Goal: Complete application form

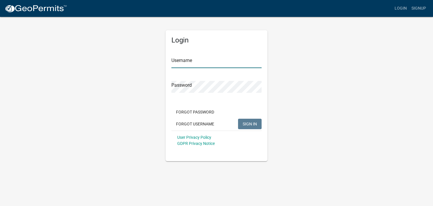
type input "[PERSON_NAME]"
click at [259, 123] on button "SIGN IN" at bounding box center [250, 124] width 24 height 10
type input "[PERSON_NAME]"
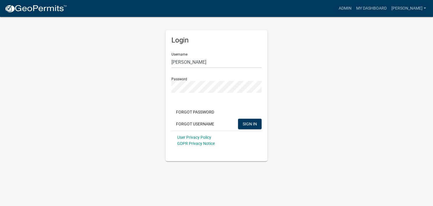
click at [253, 131] on div "User Privacy Policy GDPR Privacy Notice" at bounding box center [216, 140] width 90 height 19
click at [253, 123] on span "SIGN IN" at bounding box center [250, 123] width 14 height 5
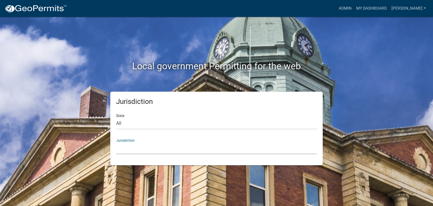
click at [189, 149] on select "[GEOGRAPHIC_DATA], [US_STATE] [GEOGRAPHIC_DATA], [US_STATE][PERSON_NAME][GEOGRA…" at bounding box center [216, 148] width 201 height 12
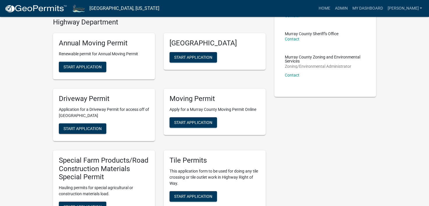
scroll to position [87, 0]
